Goal: Information Seeking & Learning: Learn about a topic

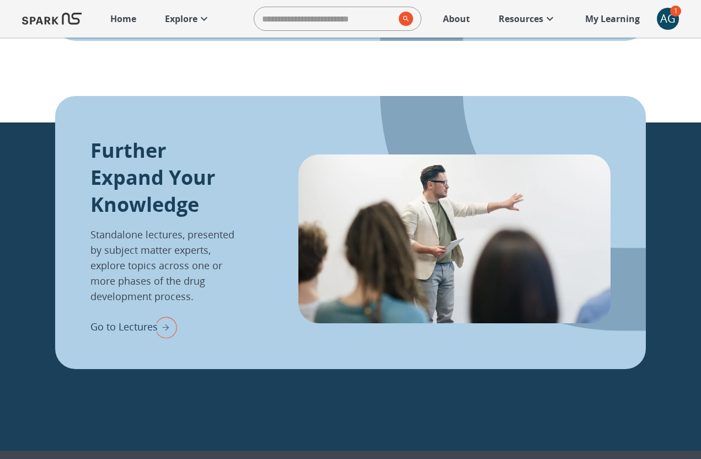
scroll to position [1199, 0]
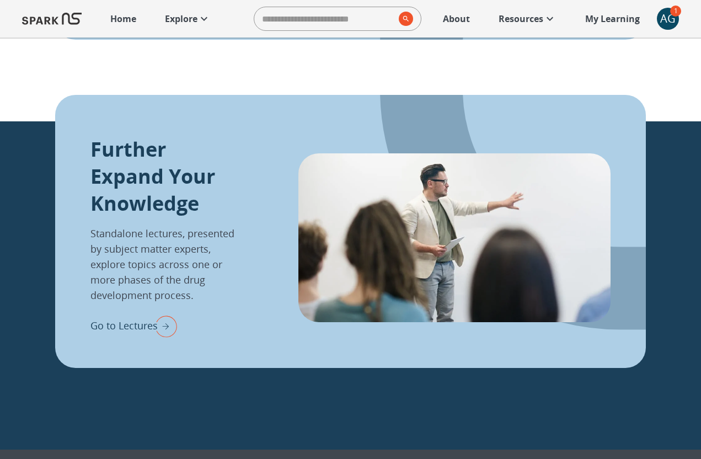
click at [166, 329] on img "Go to Lectures" at bounding box center [163, 326] width 28 height 29
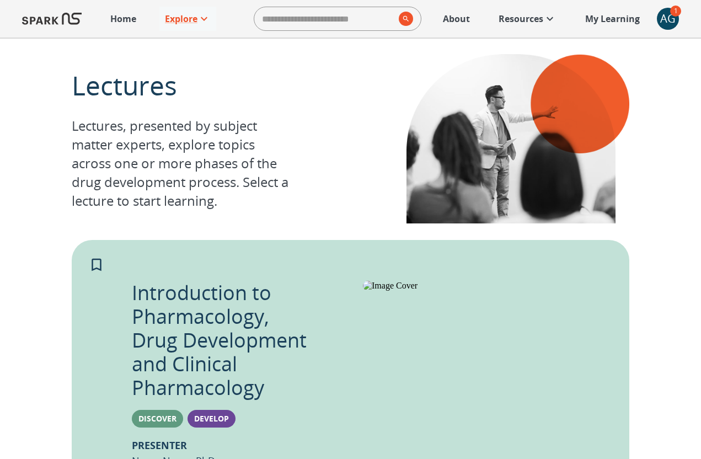
click at [448, 20] on p "About" at bounding box center [456, 18] width 27 height 13
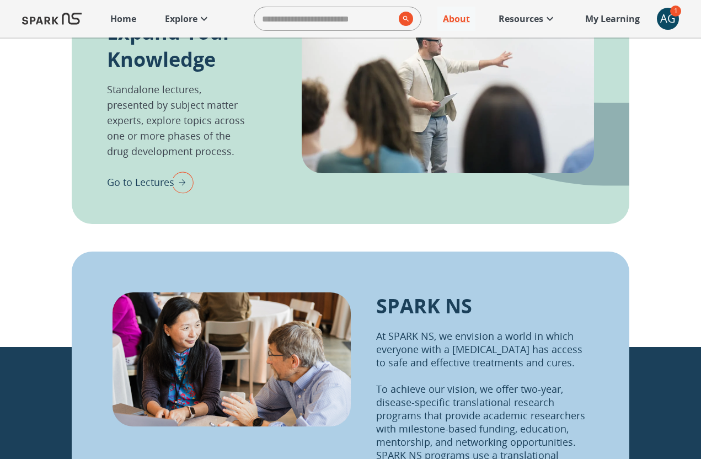
scroll to position [1158, 0]
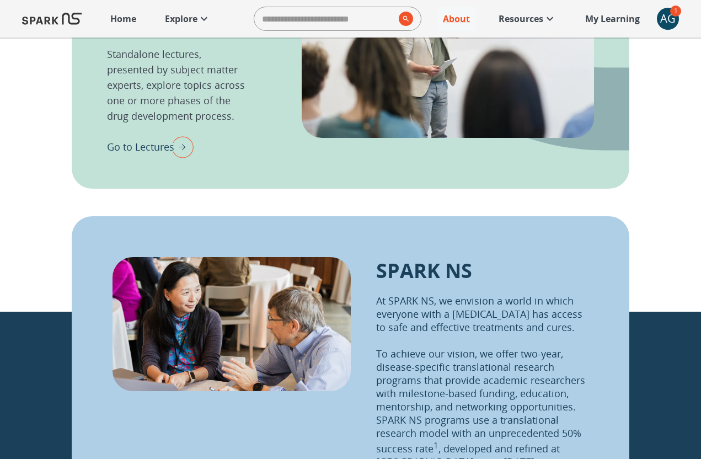
click at [672, 20] on div "AG" at bounding box center [668, 19] width 22 height 22
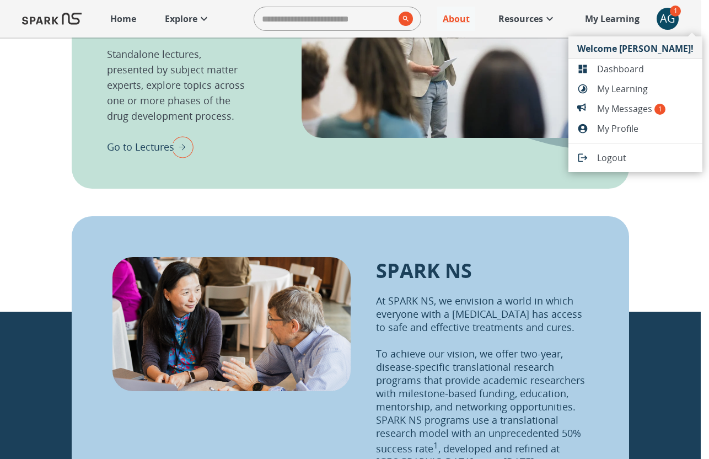
click at [630, 104] on span "My Messages 1" at bounding box center [645, 108] width 97 height 13
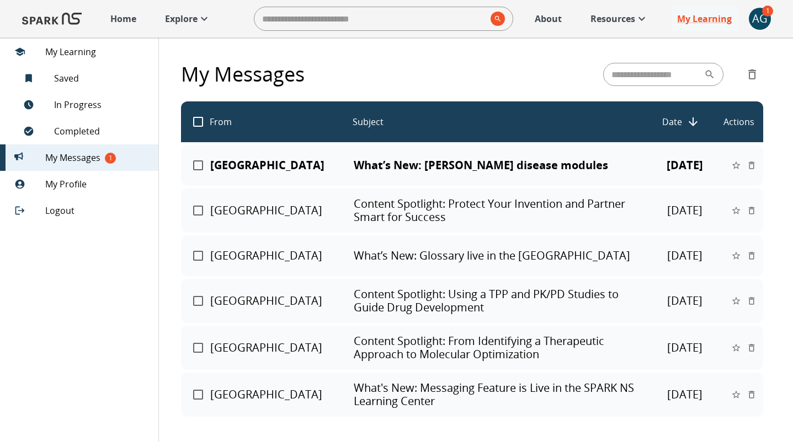
click at [462, 170] on p "What’s New: [PERSON_NAME] disease modules" at bounding box center [498, 165] width 288 height 13
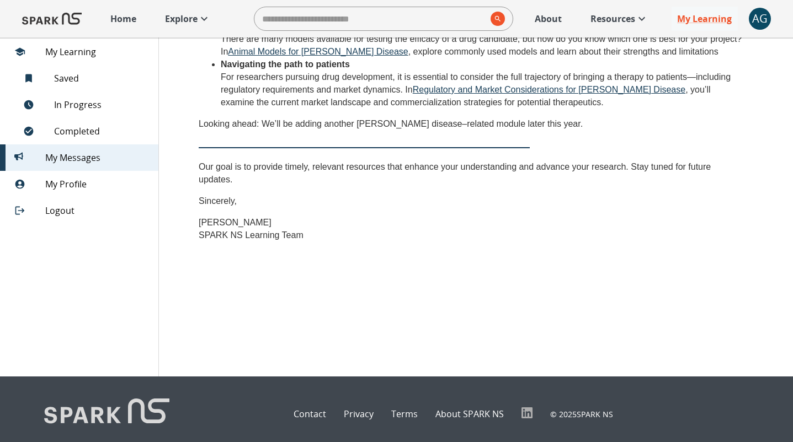
scroll to position [262, 0]
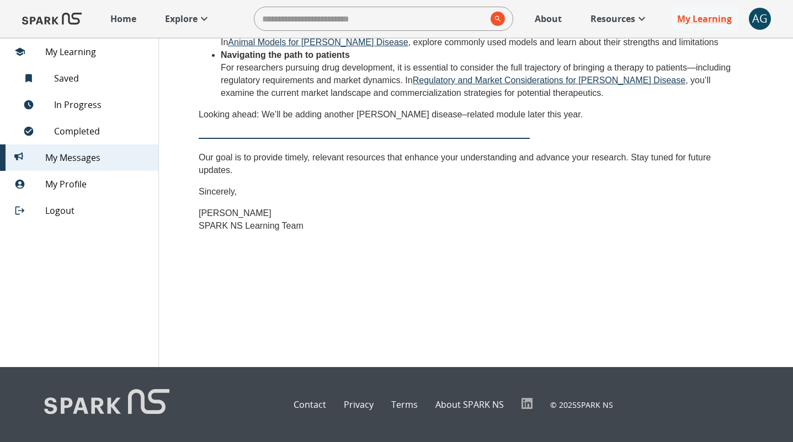
click at [81, 51] on span "My Learning" at bounding box center [97, 51] width 104 height 13
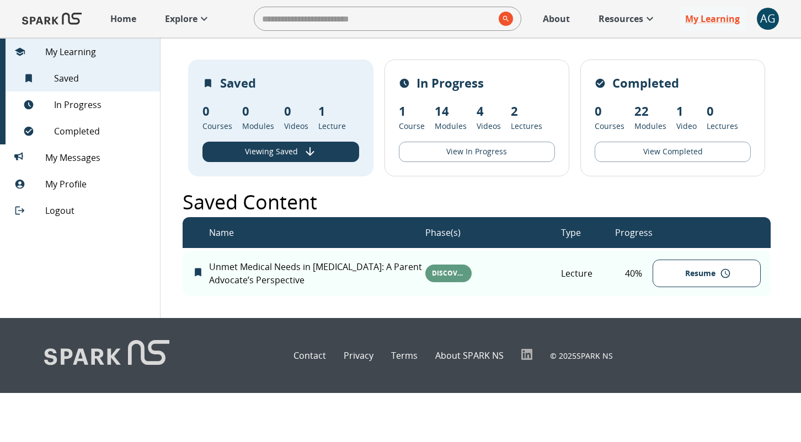
click at [121, 18] on p "Home" at bounding box center [123, 18] width 26 height 13
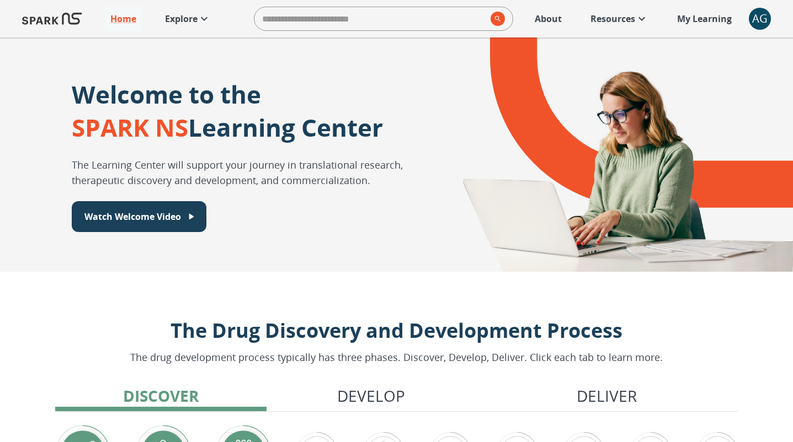
click at [185, 20] on p "Explore" at bounding box center [181, 18] width 33 height 13
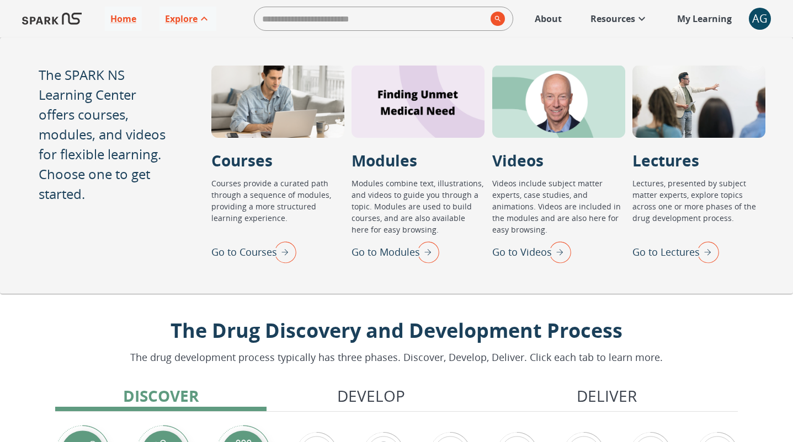
click at [701, 255] on img "Go to Lectures" at bounding box center [705, 252] width 28 height 29
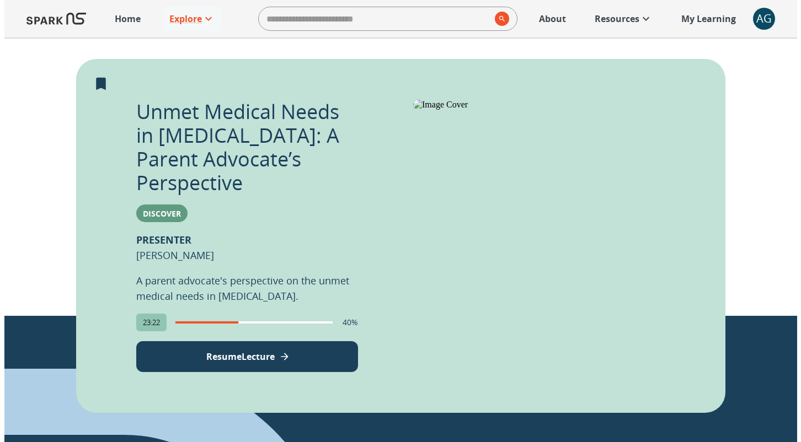
scroll to position [604, 0]
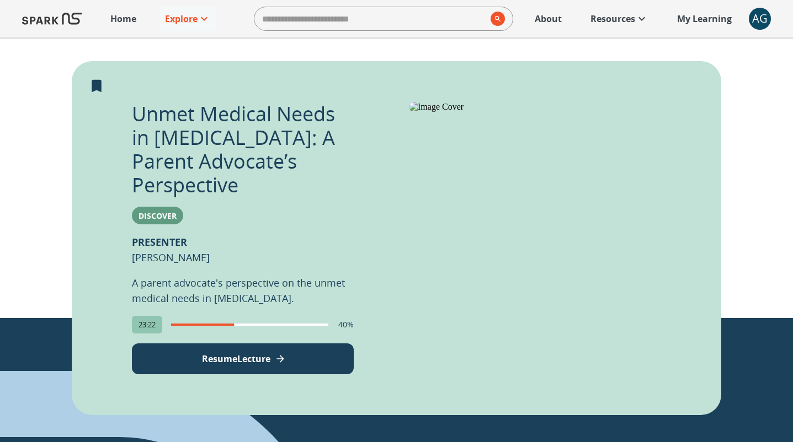
click at [136, 320] on span "23:22" at bounding box center [147, 325] width 30 height 10
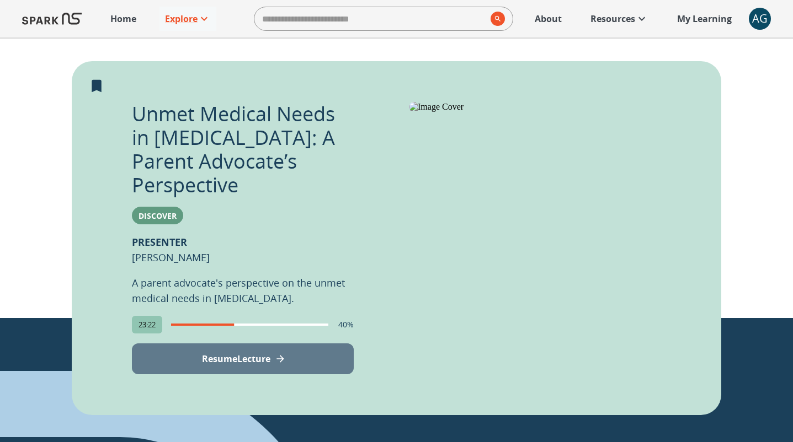
click at [221, 353] on p "Resume Lecture" at bounding box center [236, 359] width 68 height 13
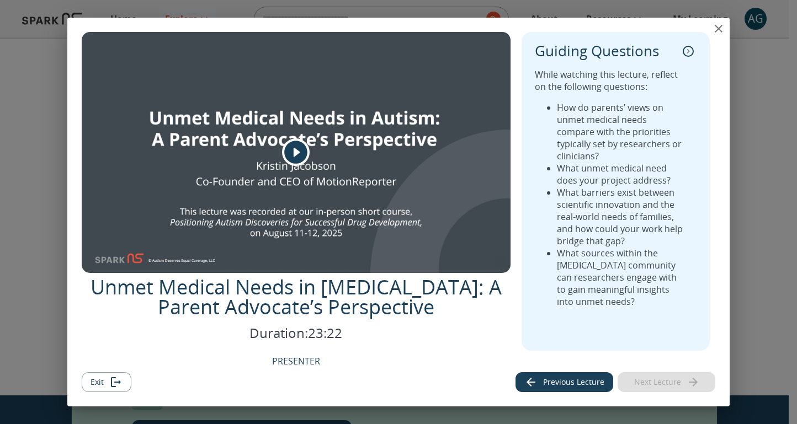
scroll to position [12, 0]
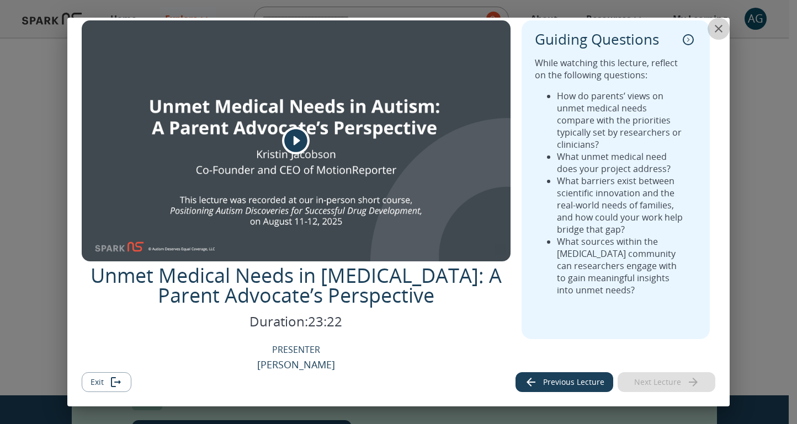
click at [713, 24] on icon "close" at bounding box center [718, 28] width 13 height 13
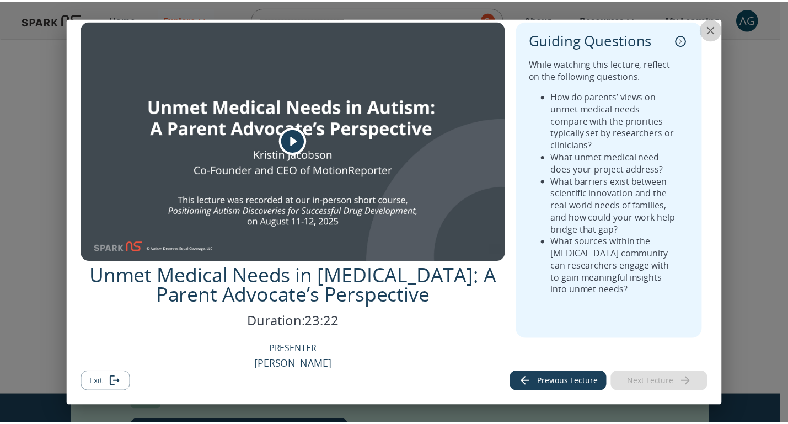
scroll to position [530, 0]
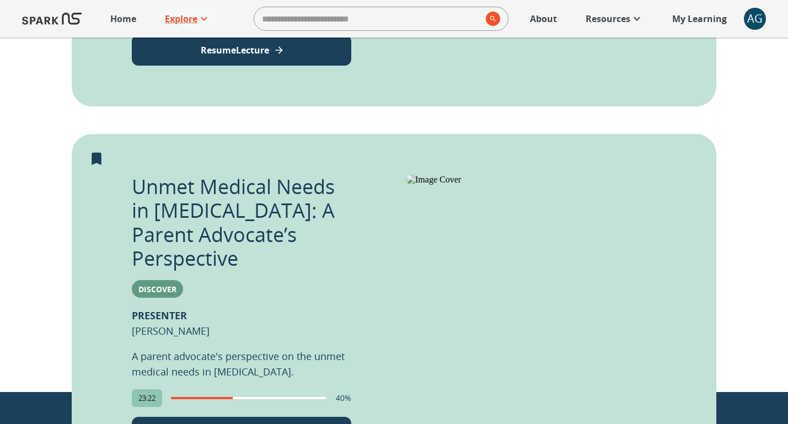
click at [180, 16] on p "Explore" at bounding box center [181, 18] width 33 height 13
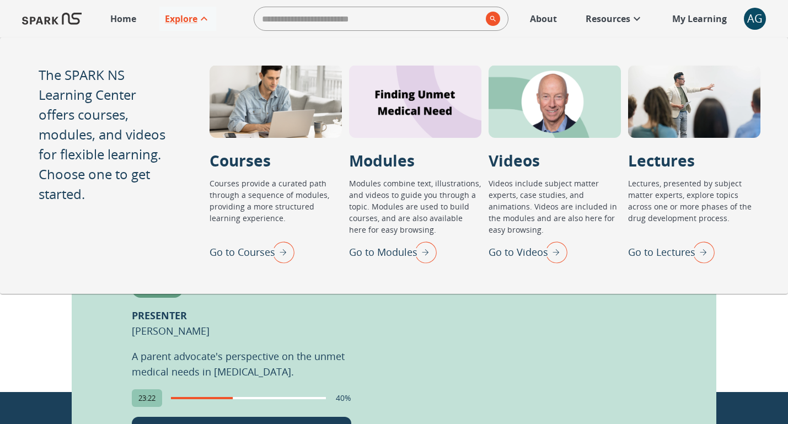
click at [335, 349] on p "A parent advocate's perspective on the unmet medical needs in [MEDICAL_DATA]." at bounding box center [242, 364] width 220 height 31
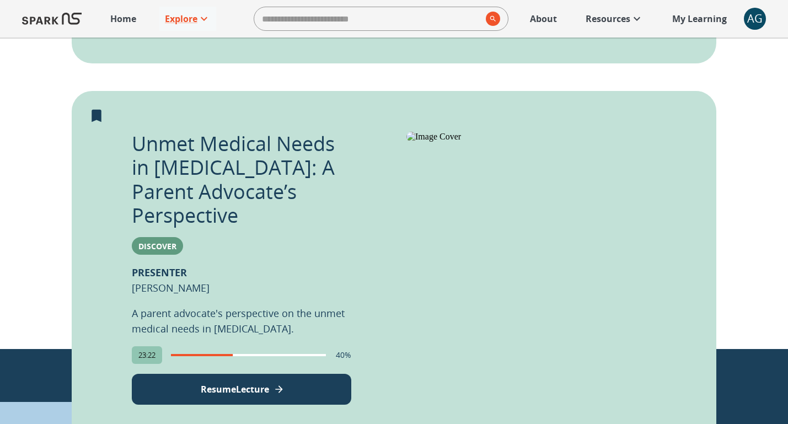
scroll to position [602, 0]
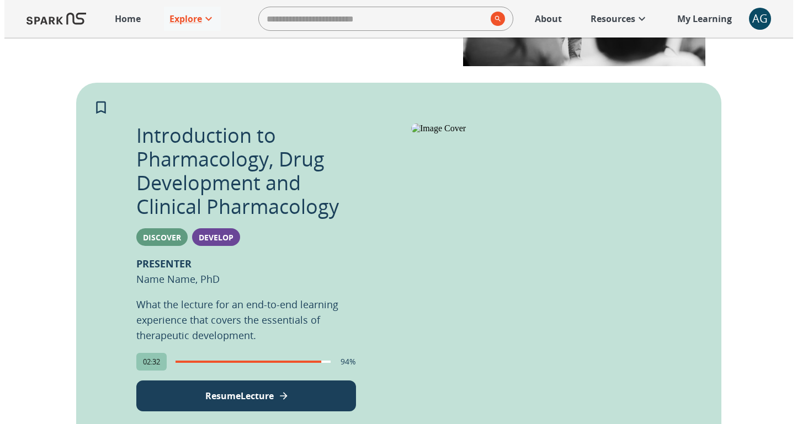
scroll to position [218, 0]
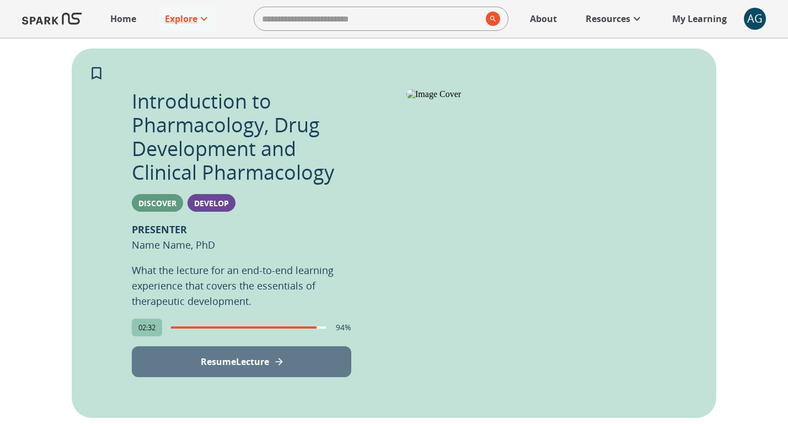
click at [221, 360] on p "Resume Lecture" at bounding box center [235, 361] width 68 height 13
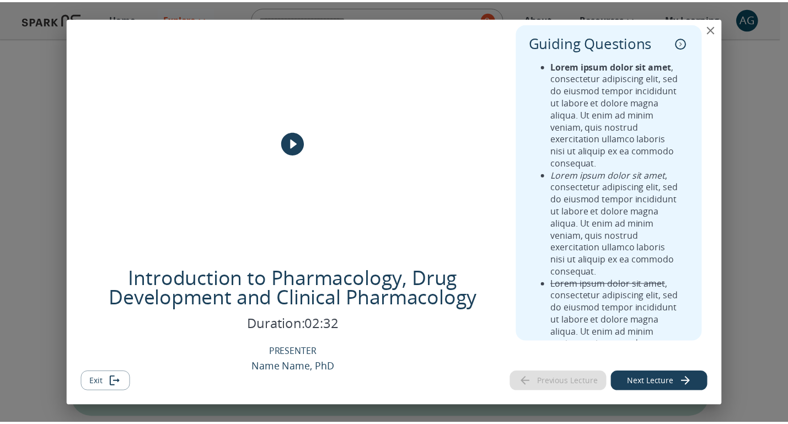
scroll to position [12, 0]
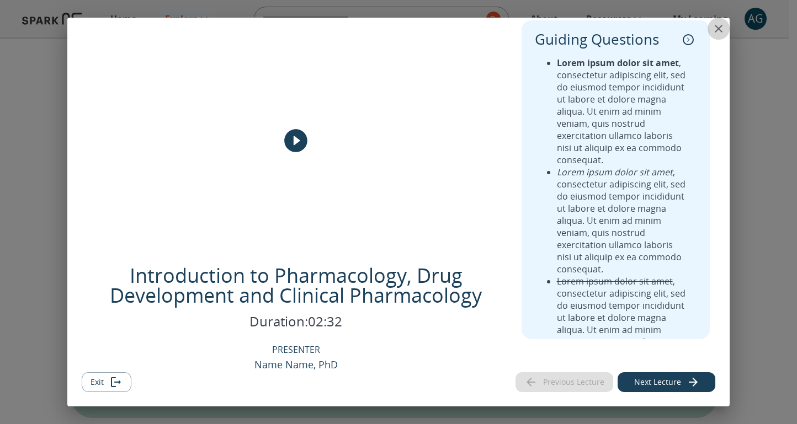
click at [712, 28] on icon "close" at bounding box center [718, 28] width 13 height 13
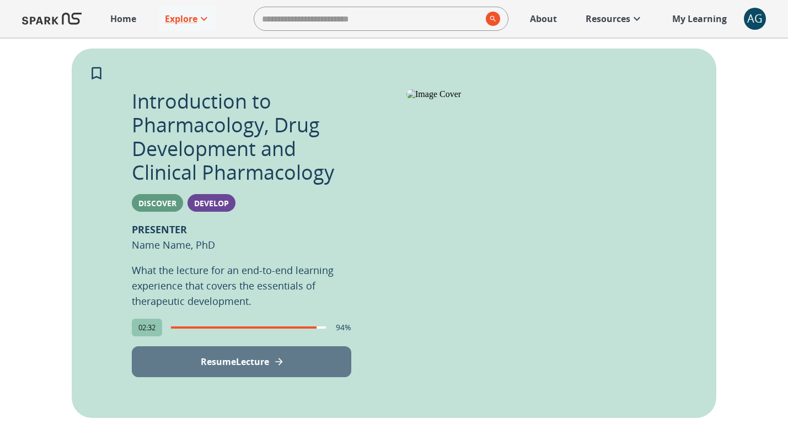
click at [319, 373] on button "Resume Lecture" at bounding box center [242, 361] width 220 height 31
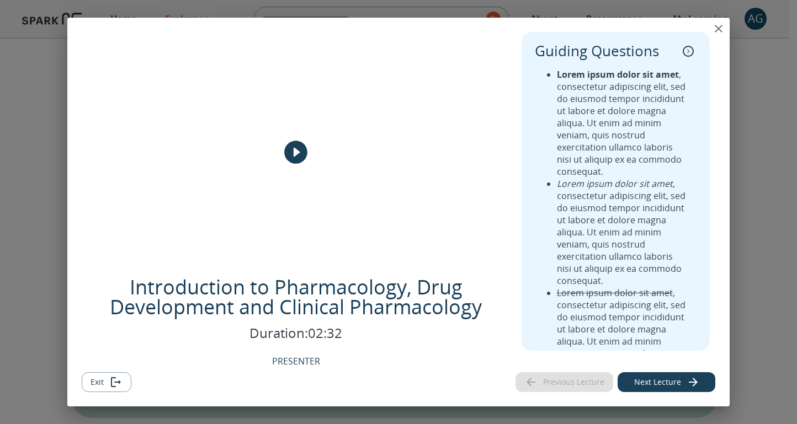
click at [671, 375] on button "Next Lecture" at bounding box center [666, 382] width 98 height 20
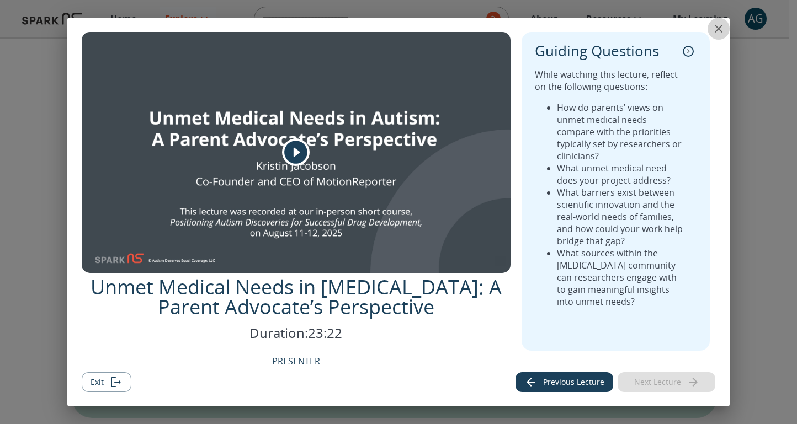
click at [714, 26] on icon "close" at bounding box center [718, 28] width 13 height 13
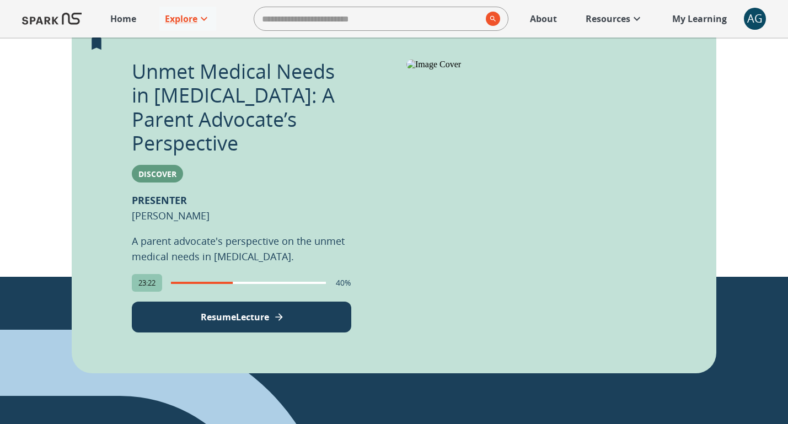
scroll to position [644, 0]
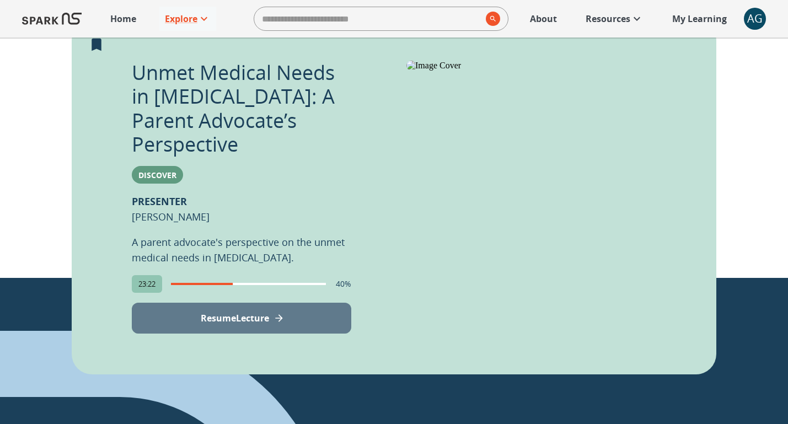
click at [248, 312] on p "Resume Lecture" at bounding box center [235, 318] width 68 height 13
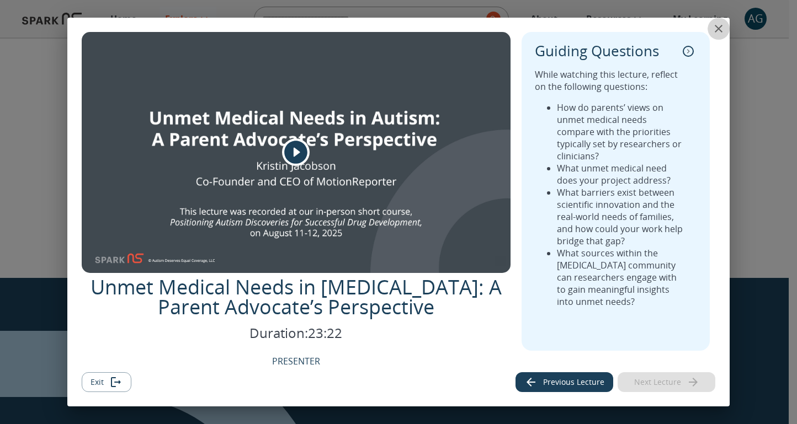
click at [716, 25] on icon "close" at bounding box center [718, 28] width 13 height 13
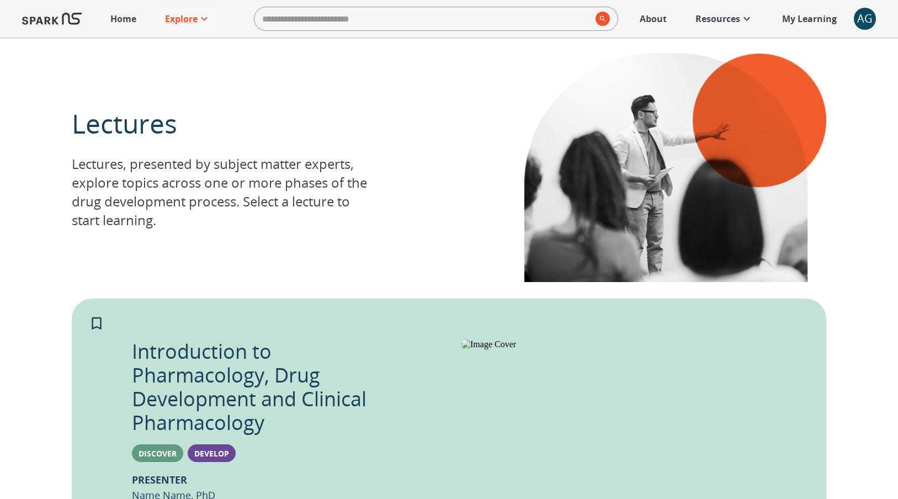
scroll to position [0, 0]
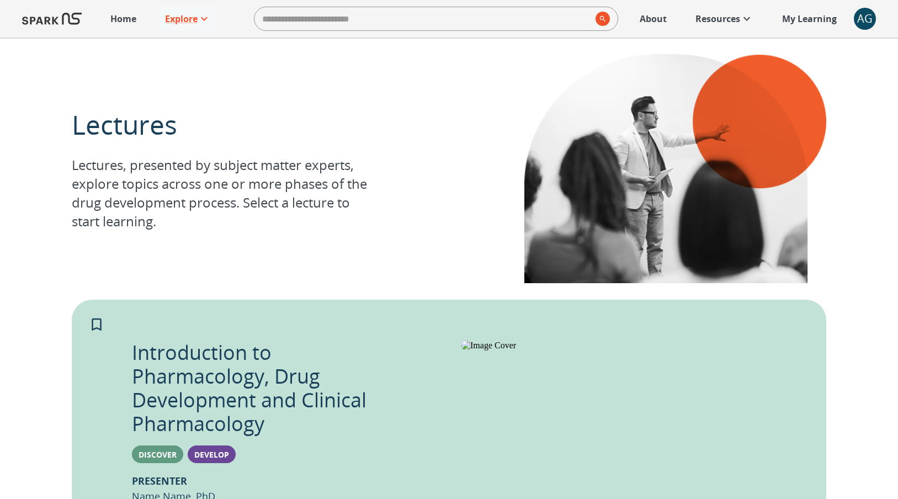
click at [796, 15] on div "AG" at bounding box center [864, 19] width 22 height 22
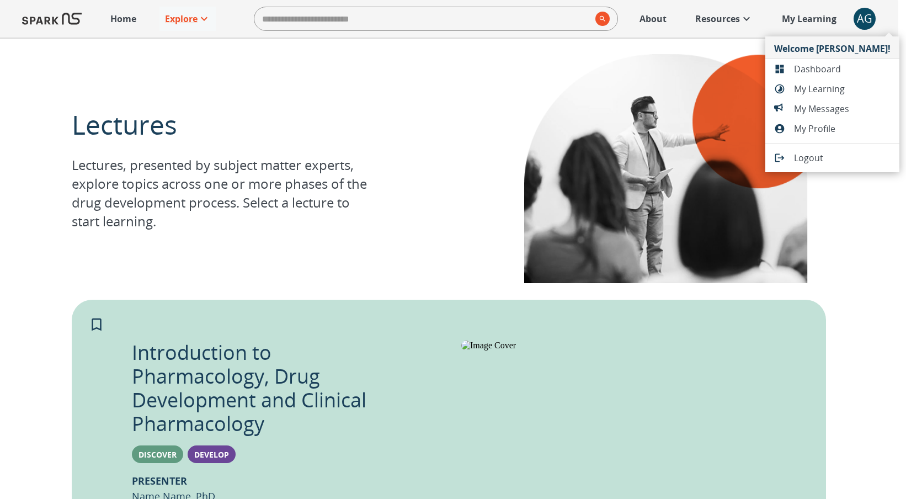
click at [796, 20] on div at bounding box center [453, 249] width 906 height 499
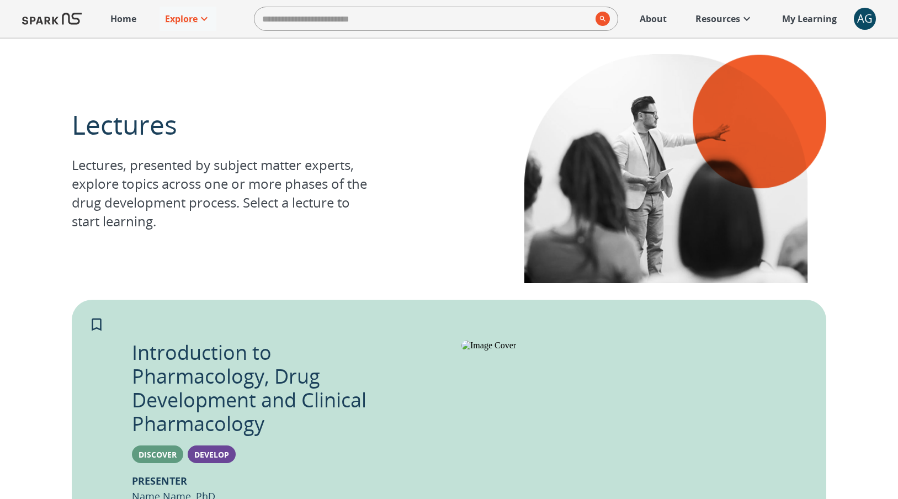
click at [796, 19] on p "My Learning" at bounding box center [809, 18] width 55 height 13
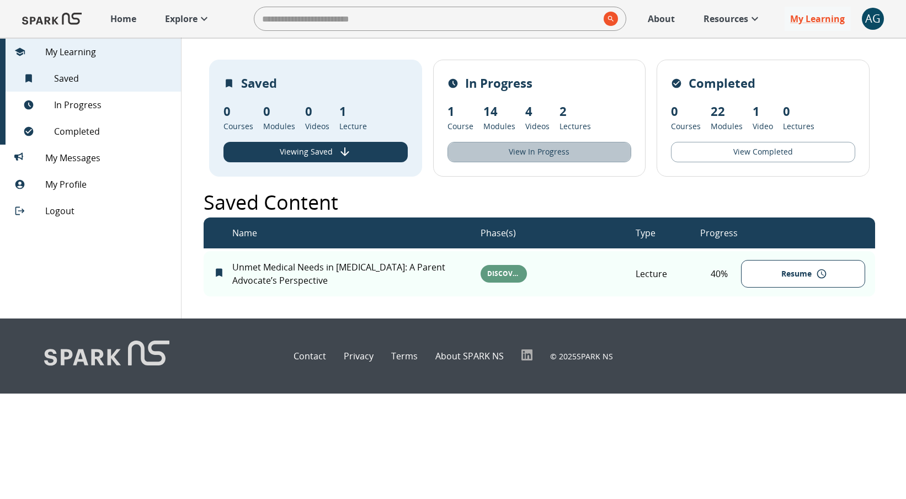
click at [511, 152] on button "View In Progress" at bounding box center [539, 152] width 184 height 20
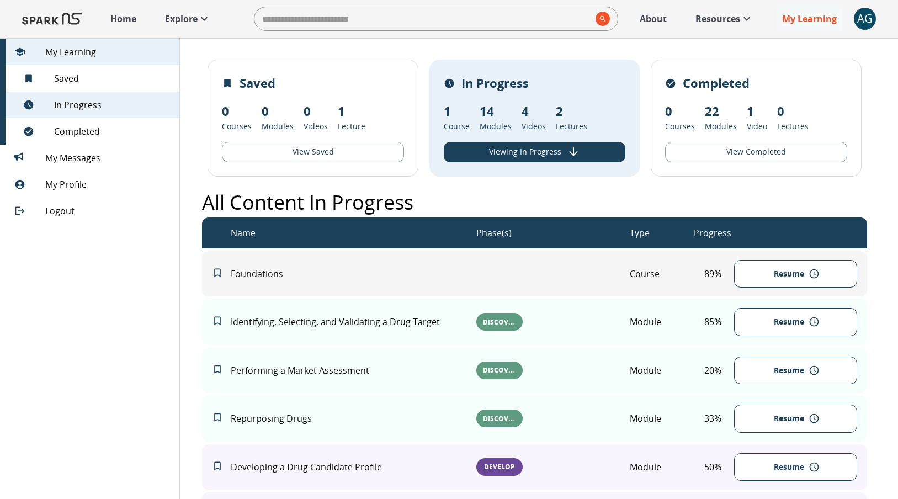
click at [119, 19] on p "Home" at bounding box center [123, 18] width 26 height 13
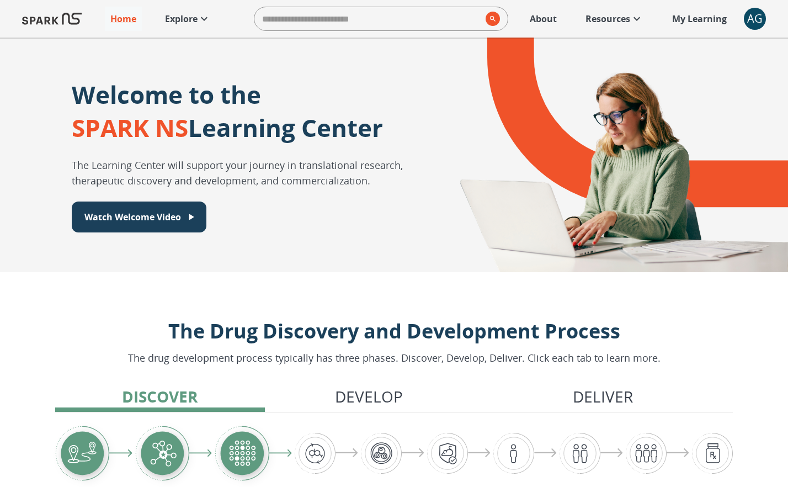
click at [190, 15] on p "Explore" at bounding box center [181, 18] width 33 height 13
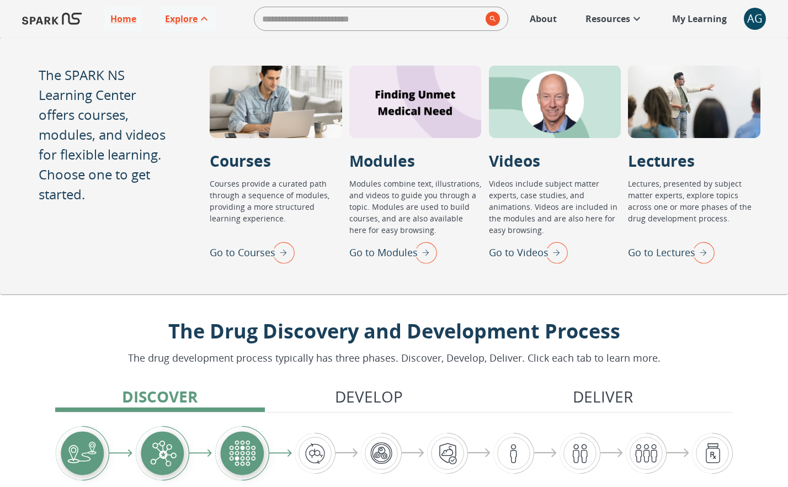
click at [709, 250] on img "Go to Lectures" at bounding box center [701, 252] width 28 height 29
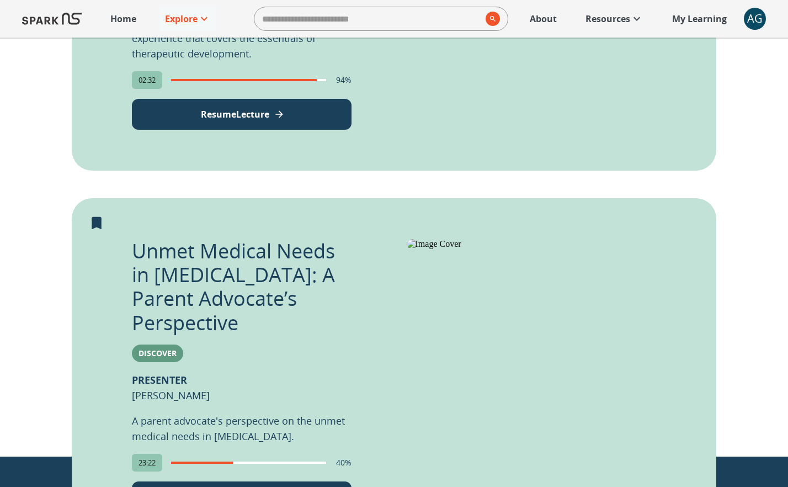
scroll to position [467, 0]
